Goal: Task Accomplishment & Management: Use online tool/utility

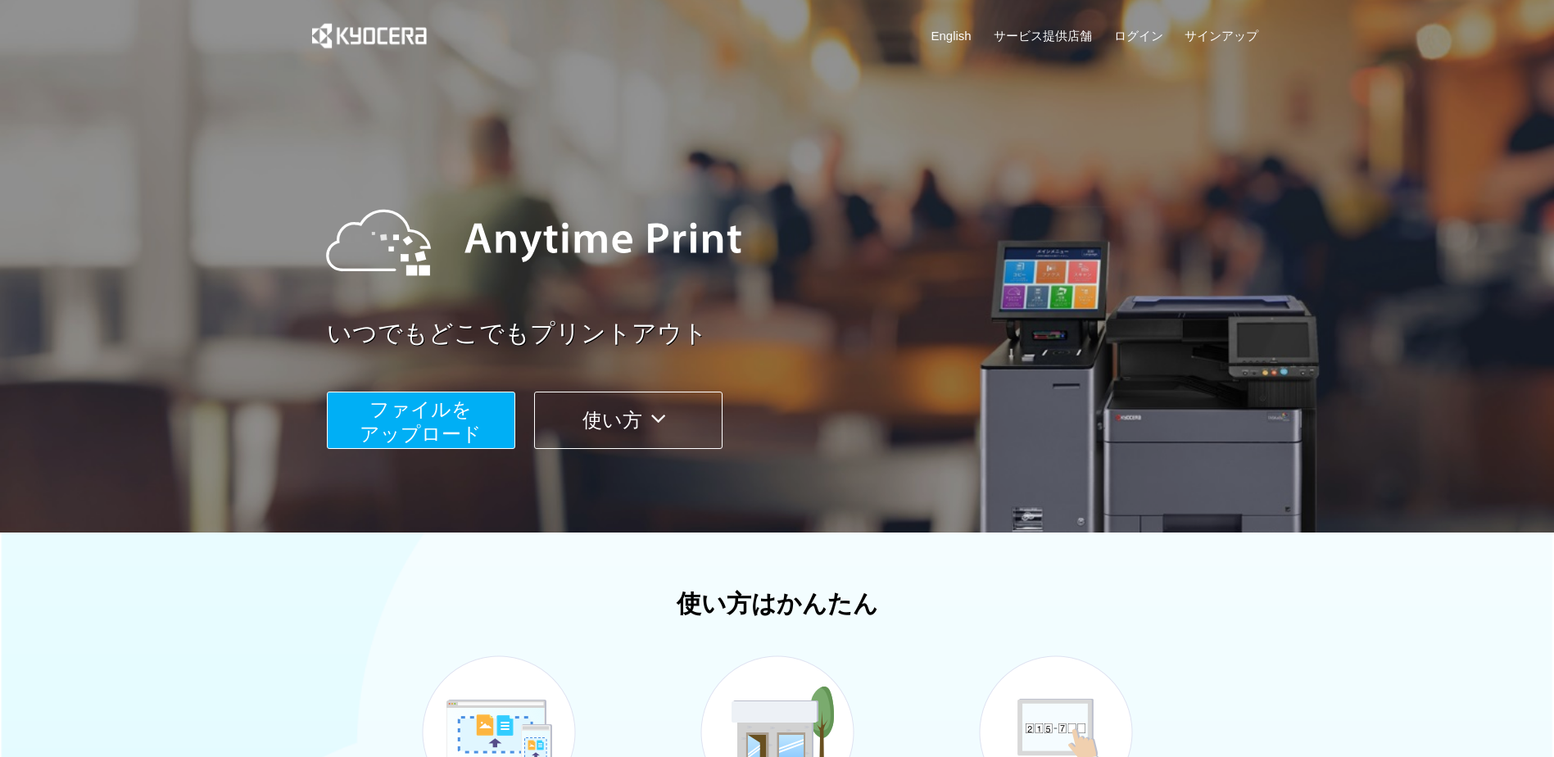
click at [441, 424] on span "ファイルを ​​アップロード" at bounding box center [421, 421] width 122 height 47
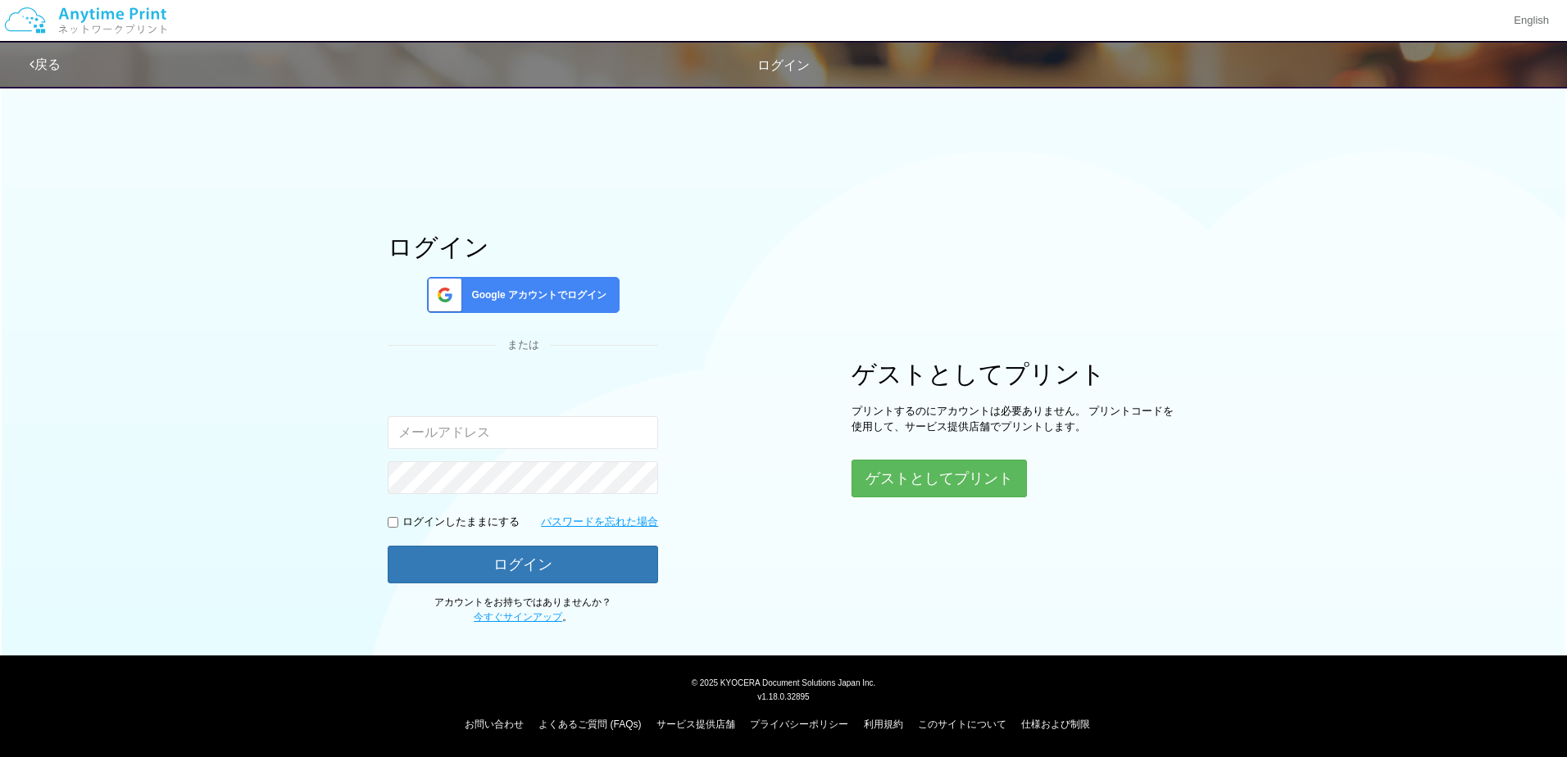
type input "[EMAIL_ADDRESS][DOMAIN_NAME]"
click at [390, 524] on input "checkbox" at bounding box center [393, 522] width 11 height 11
checkbox input "true"
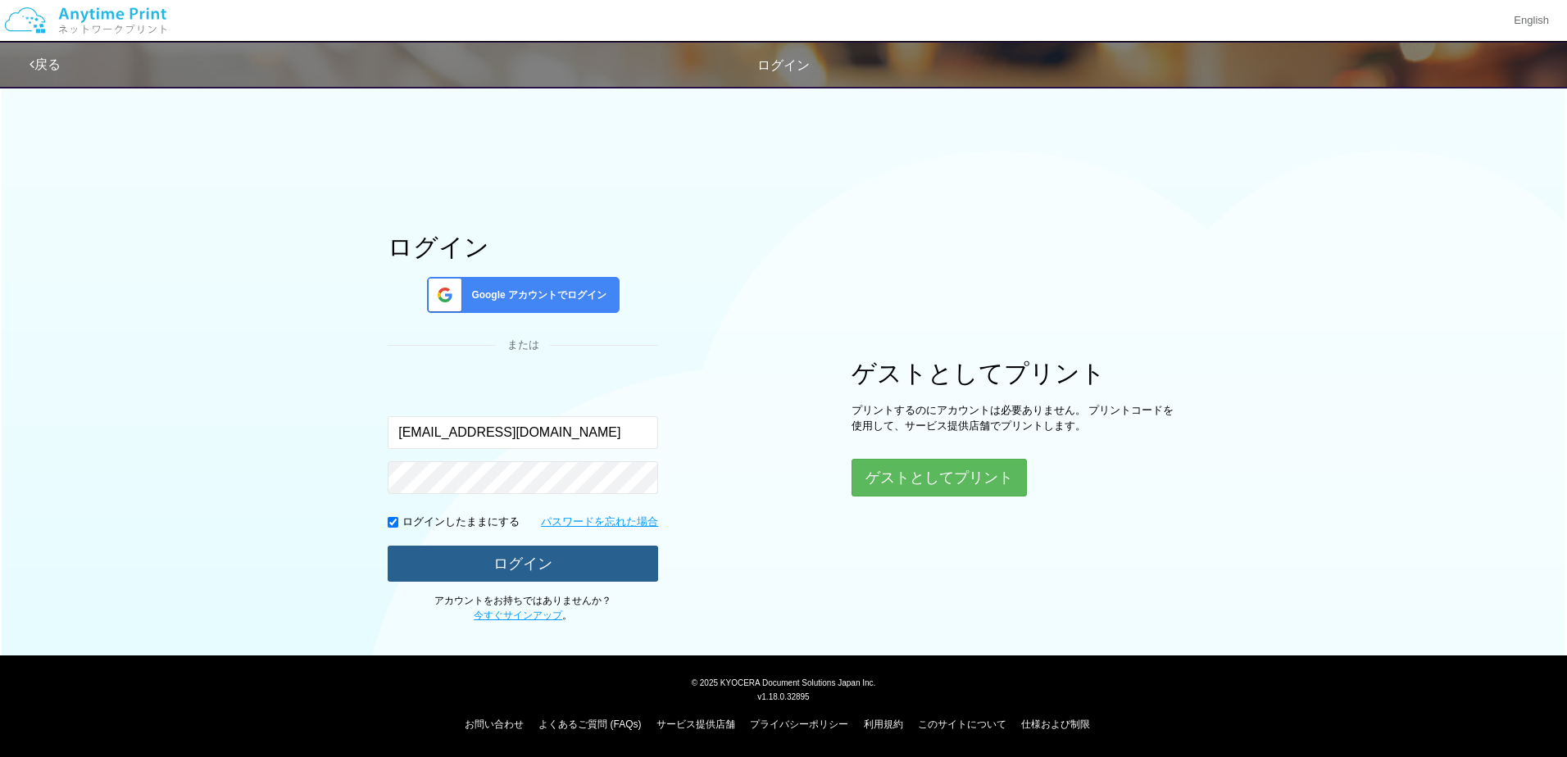
click at [520, 562] on button "ログイン" at bounding box center [523, 564] width 270 height 36
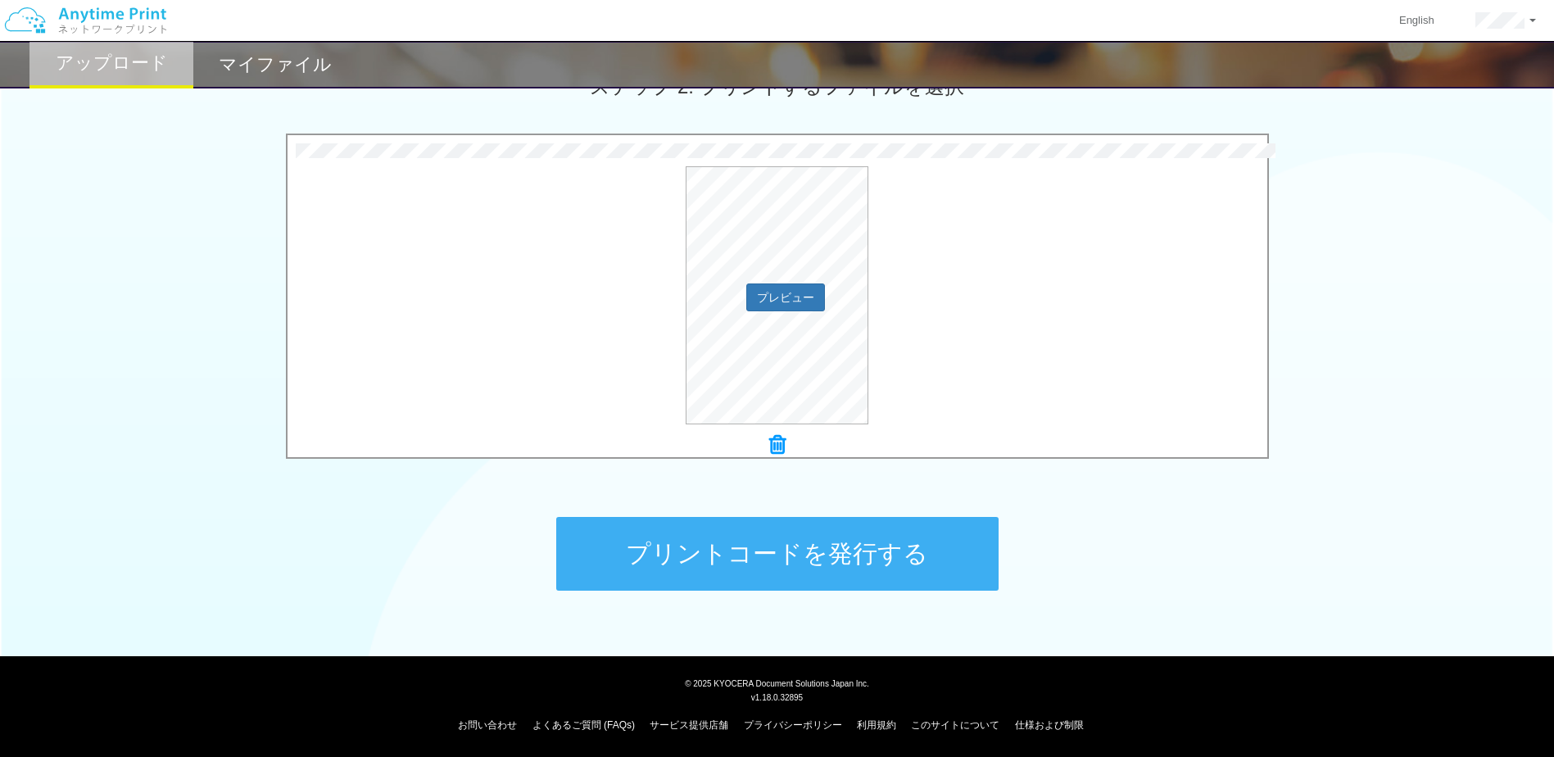
scroll to position [489, 0]
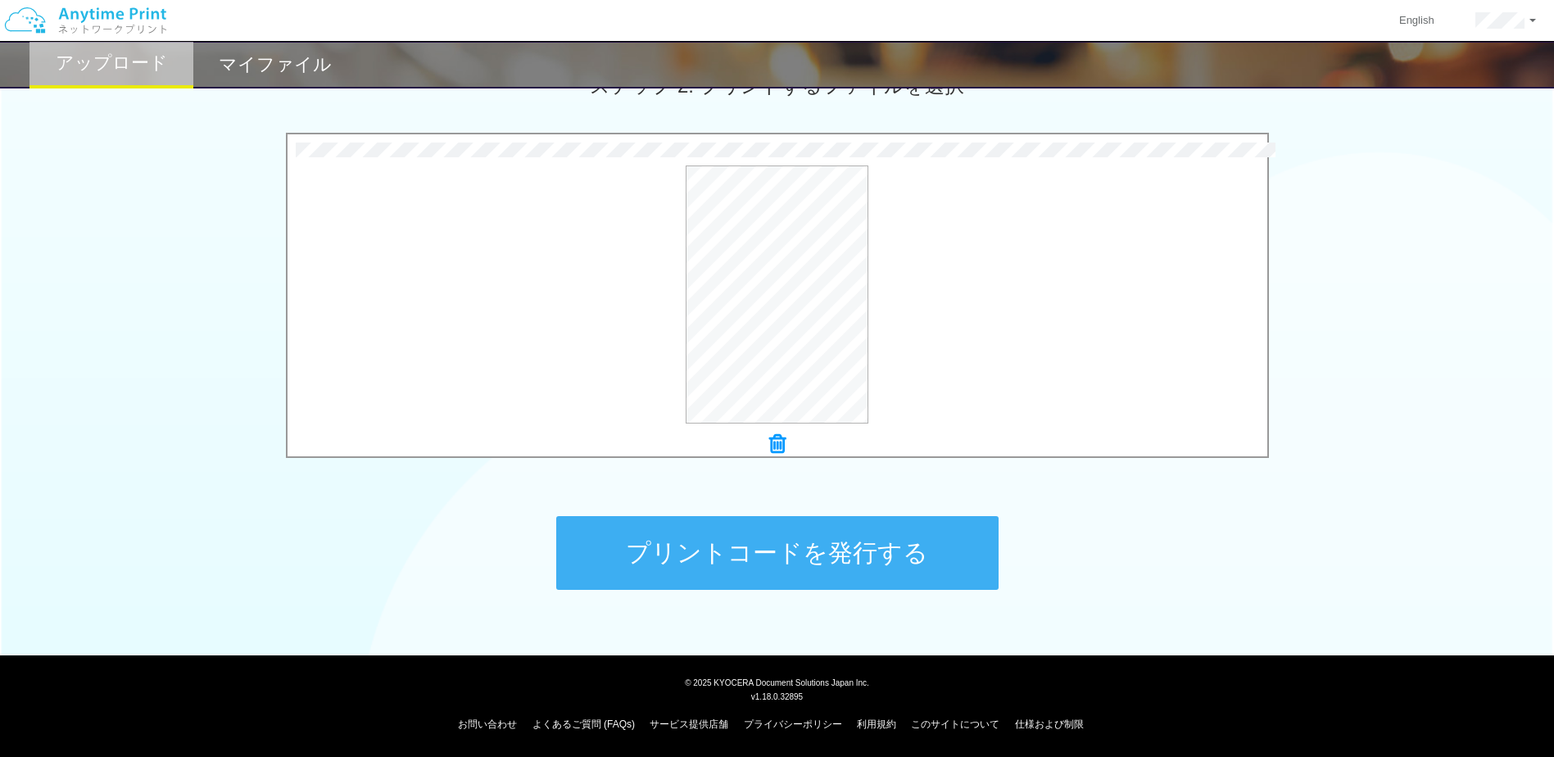
click at [769, 547] on button "プリントコードを発行する" at bounding box center [777, 553] width 442 height 74
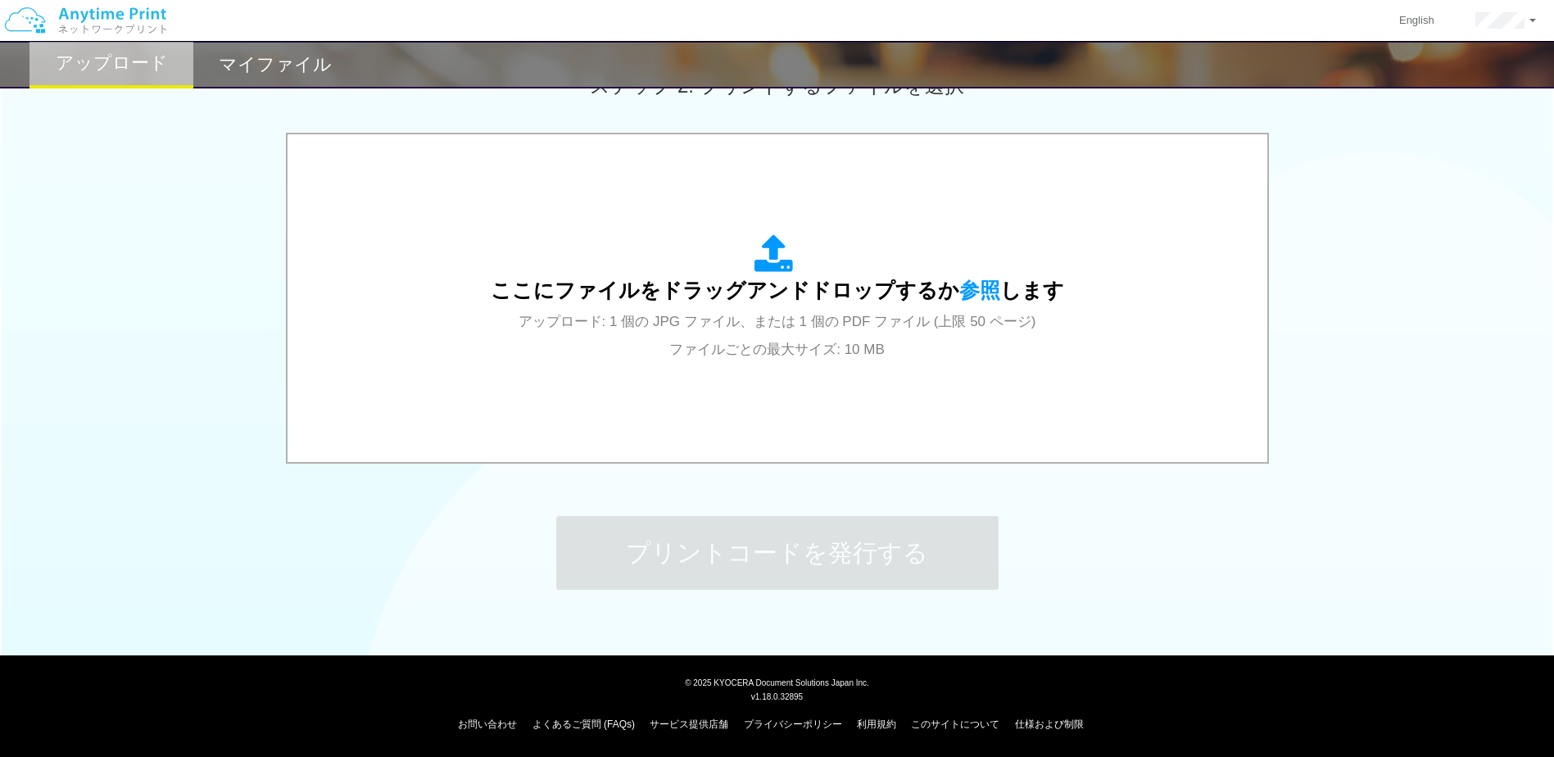
scroll to position [0, 0]
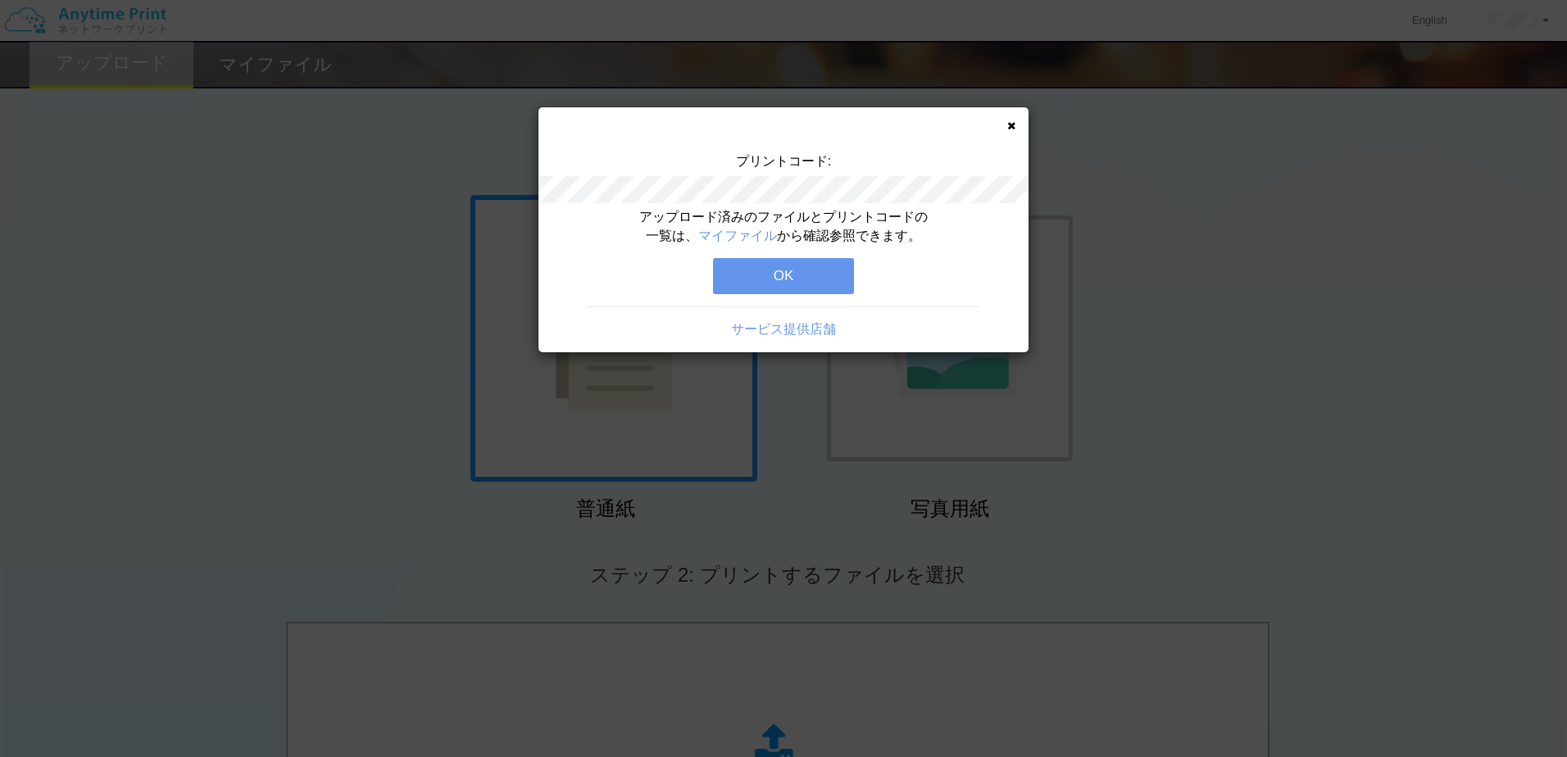
click at [769, 280] on button "OK" at bounding box center [783, 276] width 141 height 36
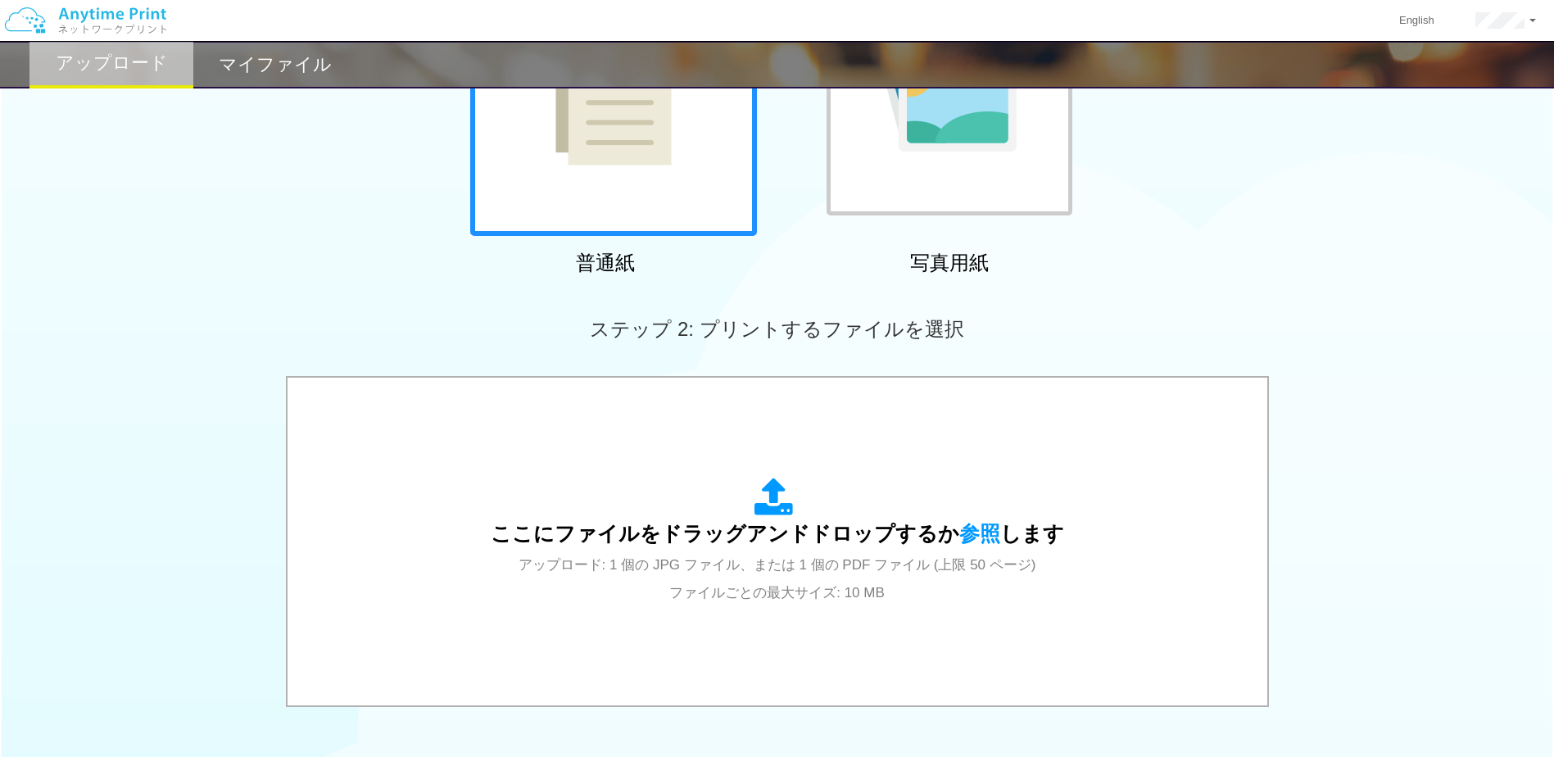
scroll to position [410, 0]
